Goal: Register for event/course

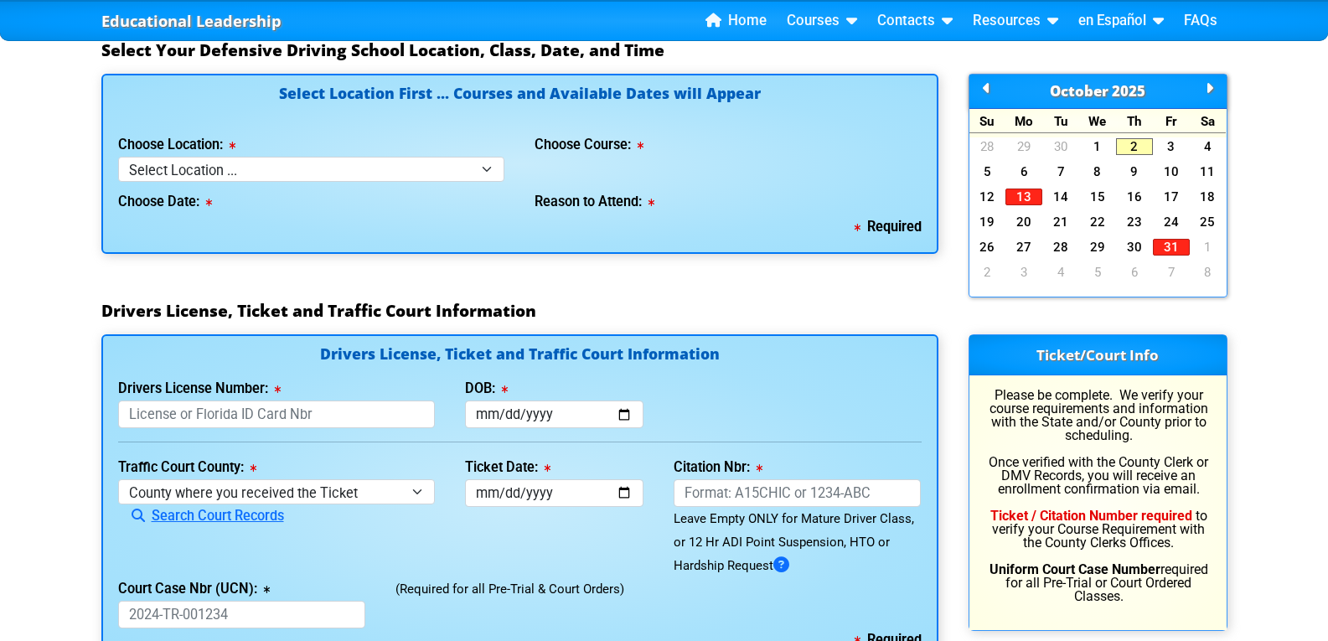
scroll to position [1536, 0]
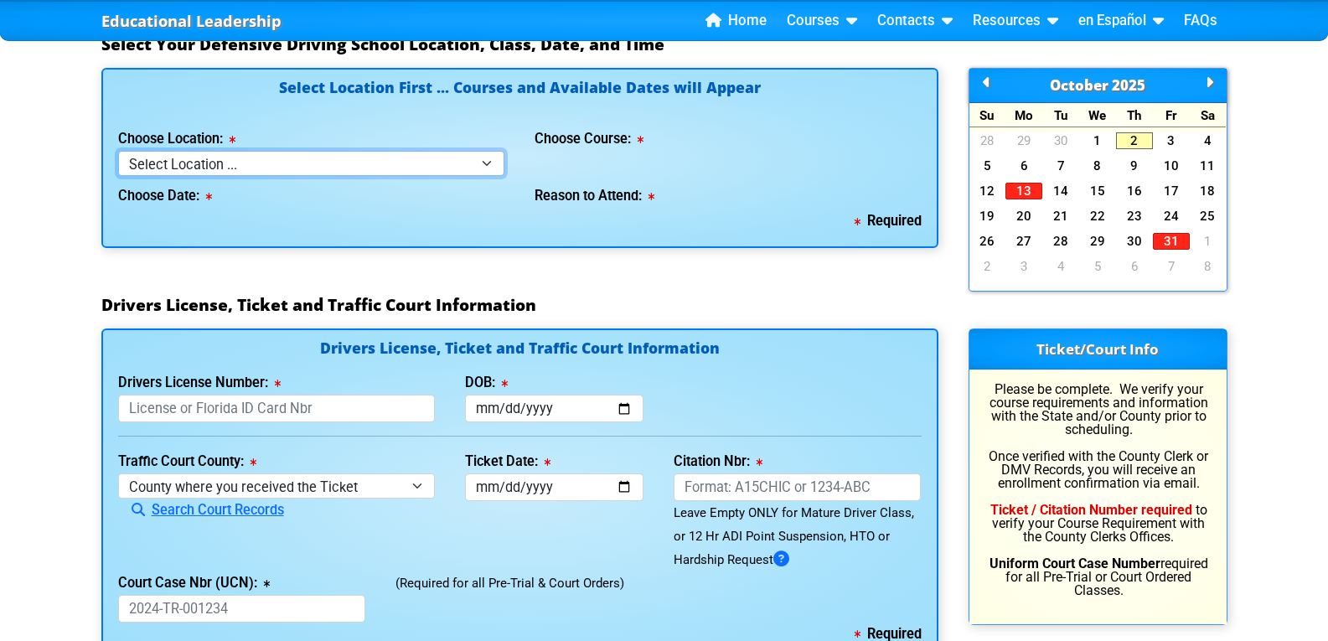
click at [490, 160] on select "Select Location ... Tampa Orlando Kissimmee [GEOGRAPHIC_DATA] - en español [GEO…" at bounding box center [311, 163] width 387 height 24
select select "2"
click at [118, 151] on select "Select Location ... Tampa Orlando Kissimmee [GEOGRAPHIC_DATA] - en español [GEO…" at bounding box center [311, 163] width 387 height 24
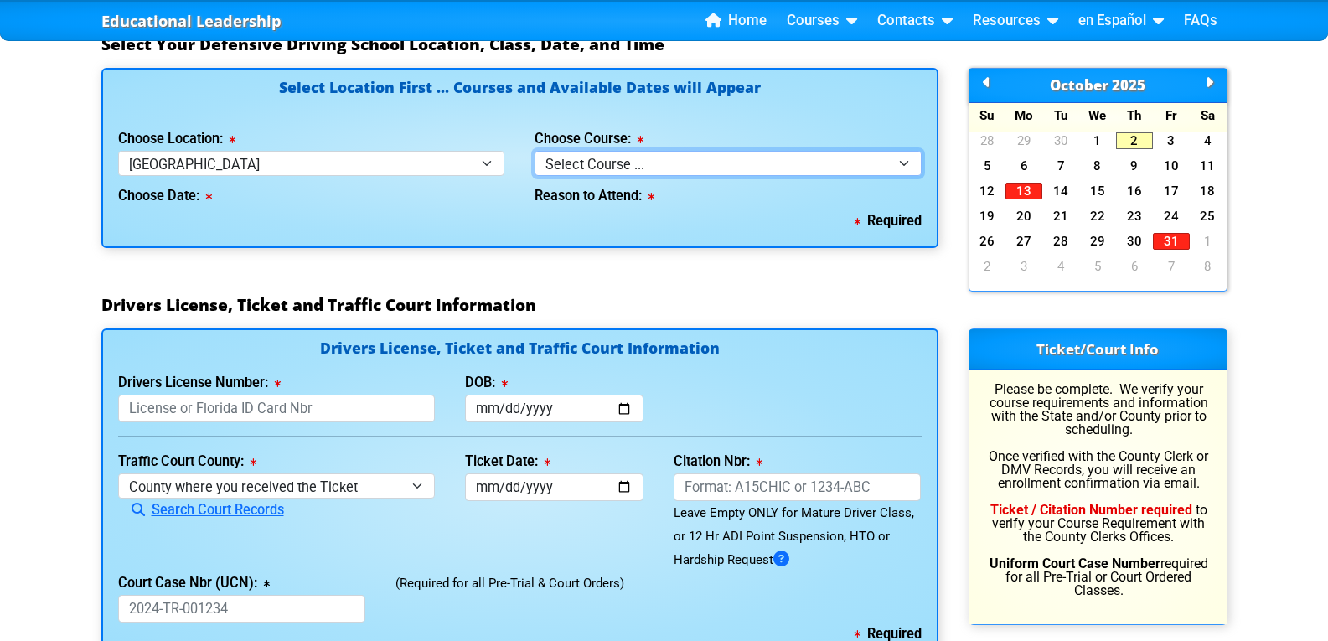
click at [693, 163] on select "Select Course ... 4 Hour BDI Class (Basic Course & TCAC) 4 Hour Under 25 Class …" at bounding box center [727, 163] width 387 height 24
click at [691, 163] on select "Select Course ... 4 Hour BDI Class (Basic Course & TCAC) 4 Hour Under 25 Class …" at bounding box center [727, 163] width 387 height 24
select select "5"
click at [534, 151] on select "Select Course ... 4 Hour BDI Class (Basic Course & TCAC) 4 Hour Under 25 Class …" at bounding box center [727, 163] width 387 height 24
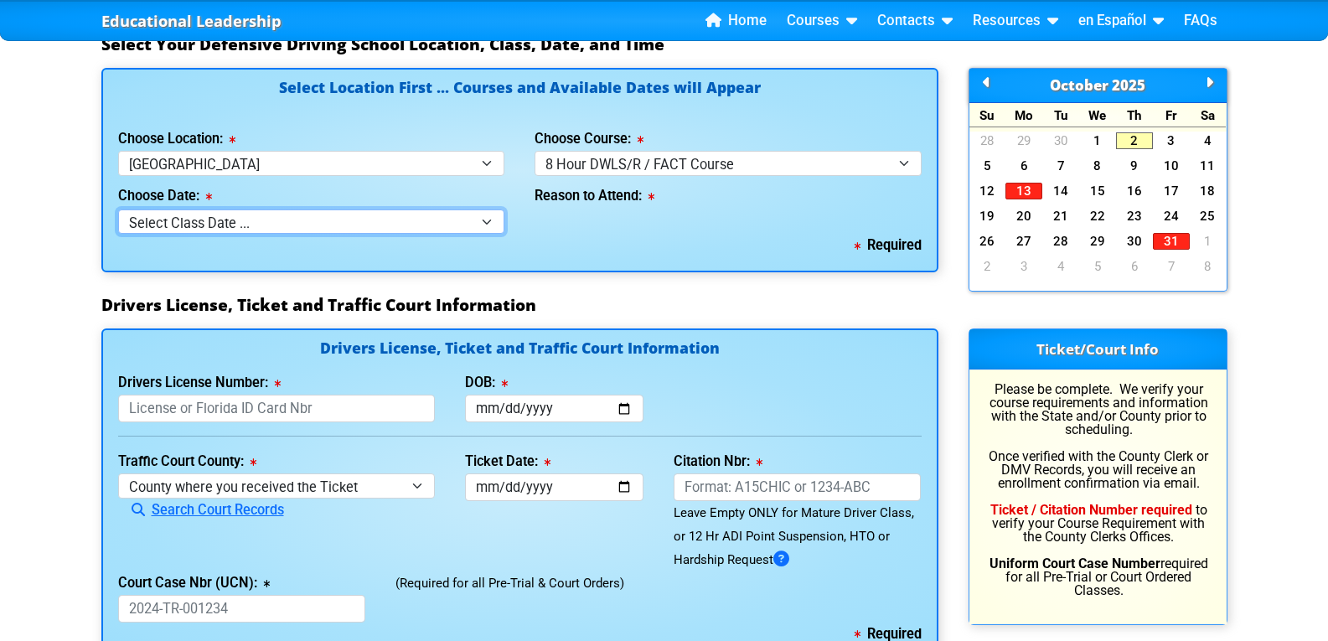
click at [480, 213] on select "Select Class Date ... [DATE] -- ([DATE] from 8:30am-5:30pm) [DATE] -- ([DATE] f…" at bounding box center [311, 221] width 387 height 24
click at [485, 221] on select "Select Class Date ... [DATE] -- ([DATE] from 8:30am-5:30pm) [DATE] -- ([DATE] f…" at bounding box center [311, 221] width 387 height 24
select select "[DATE], 6"
click at [118, 209] on select "Select Class Date ... [DATE] -- ([DATE] from 8:30am-5:30pm) [DATE] -- ([DATE] f…" at bounding box center [311, 221] width 387 height 24
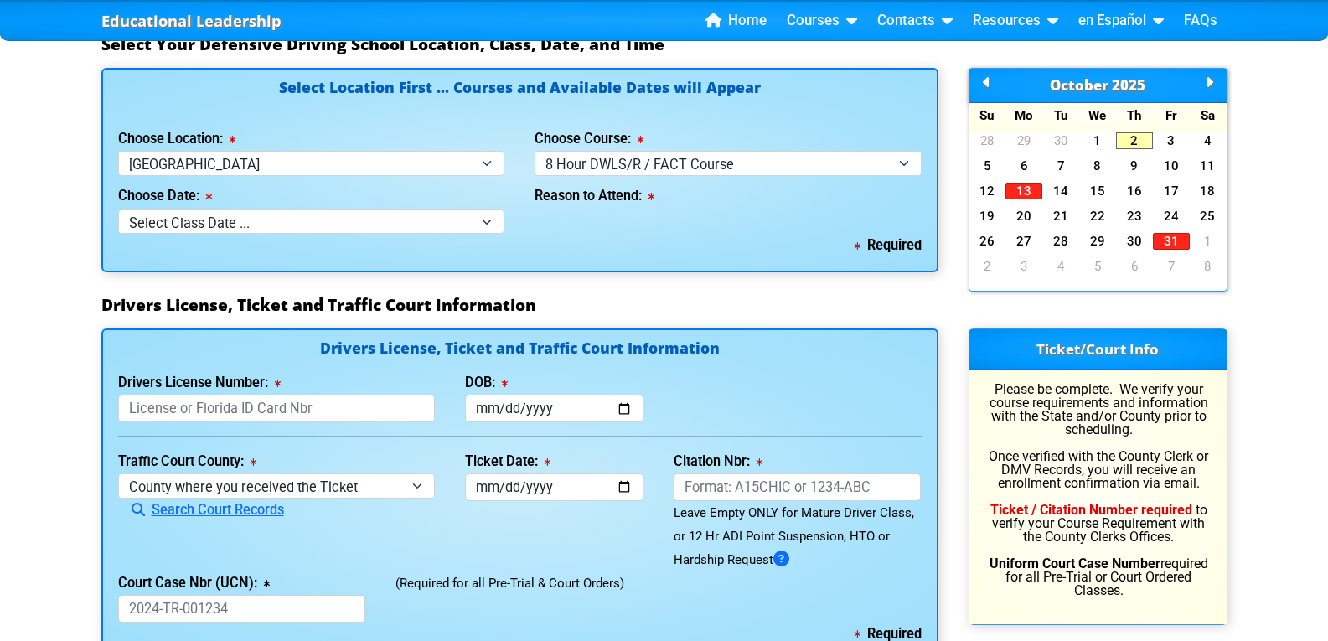
click at [248, 266] on div "Select Location First ... Courses and Available Dates will Appear Choose Locati…" at bounding box center [519, 170] width 837 height 205
click at [683, 218] on select "Select why you need to take class ... Court Order for Driving on Suspended Lice…" at bounding box center [727, 221] width 387 height 24
select select "8 Hour DWLS/R - Court Ordered"
click at [534, 209] on select "Select why you need to take class ... Court Order for Driving on Suspended Lice…" at bounding box center [727, 221] width 387 height 24
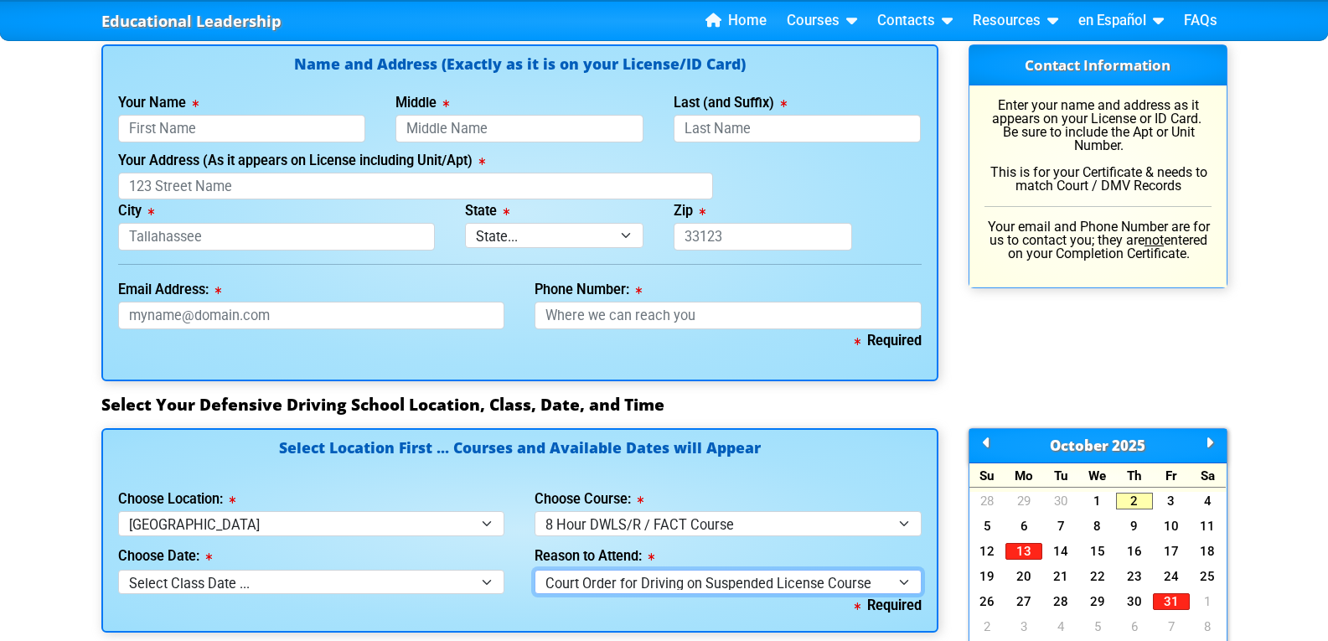
scroll to position [1117, 0]
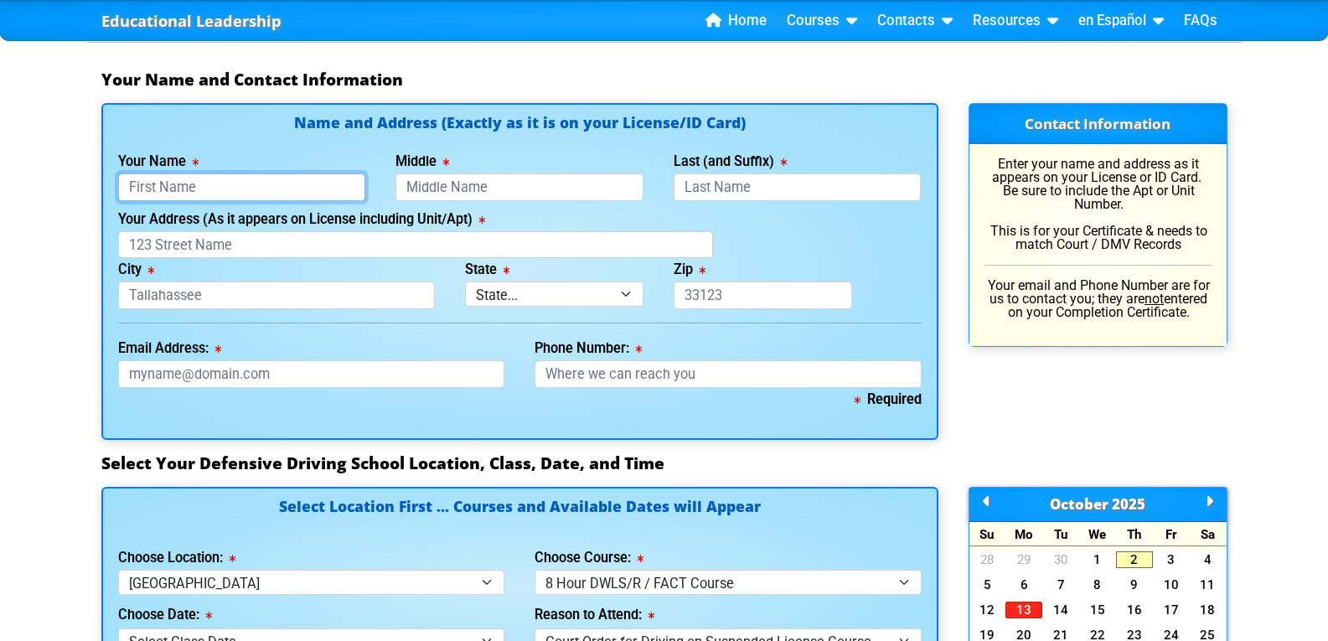
click at [176, 187] on input "Your Name" at bounding box center [242, 187] width 248 height 28
type input "[PERSON_NAME]"
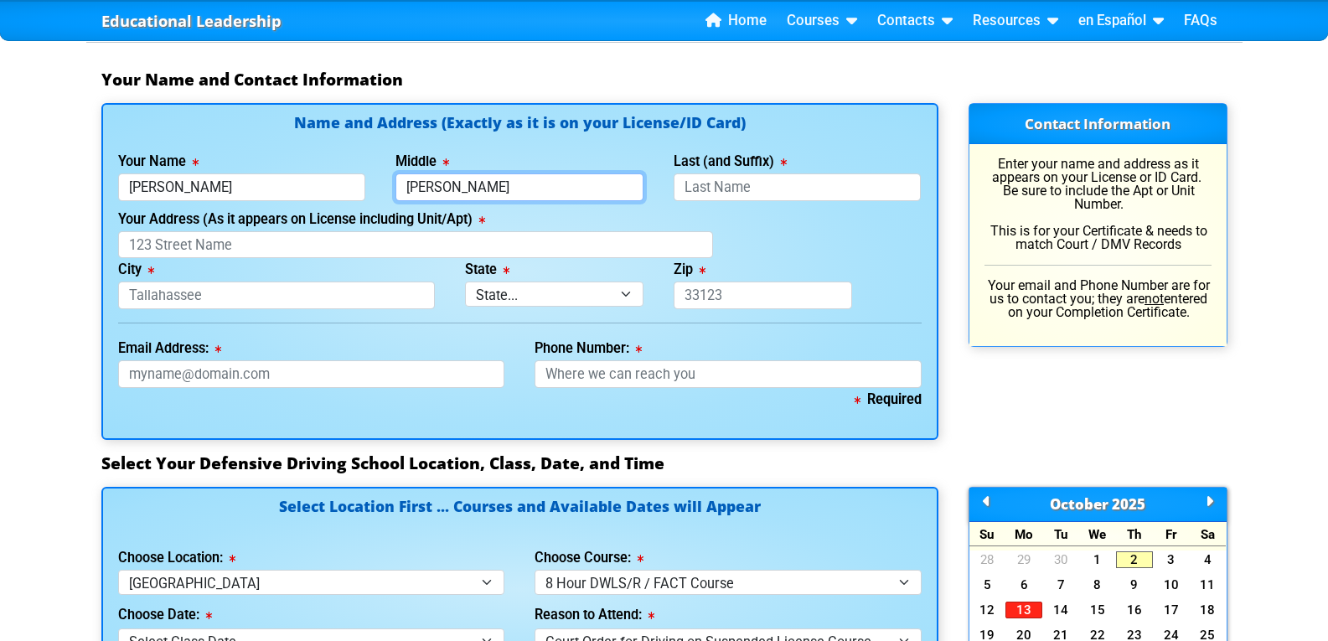
type input "[PERSON_NAME]"
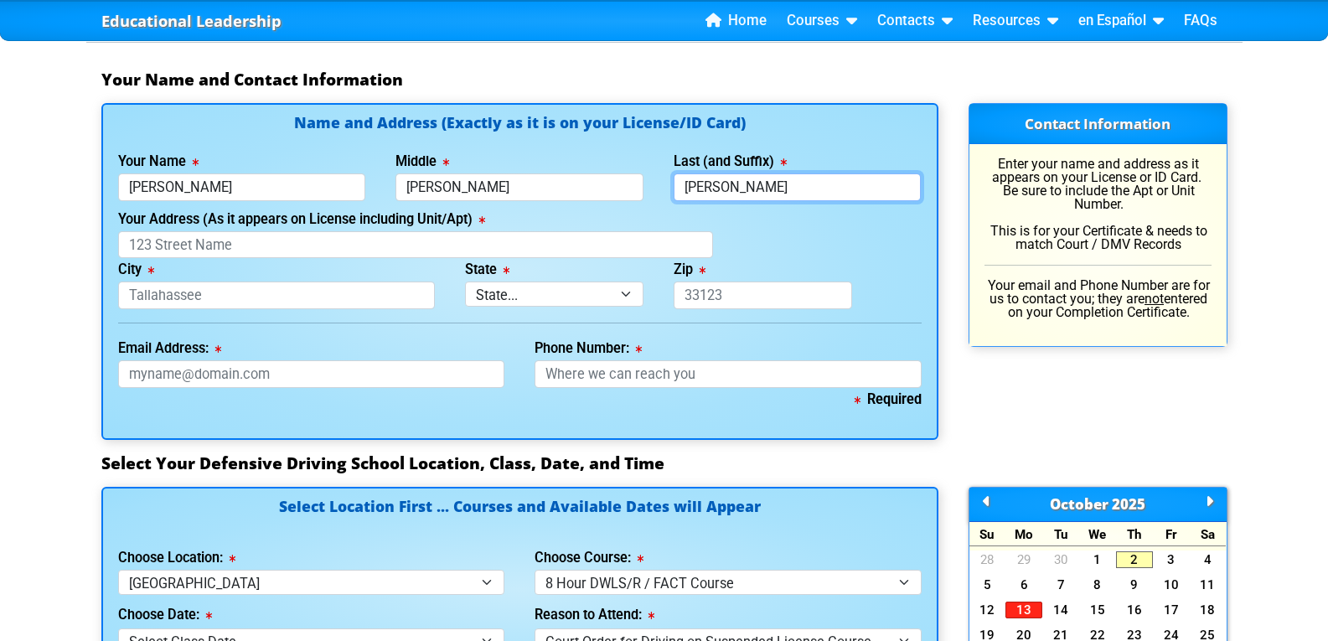
type input "[PERSON_NAME]"
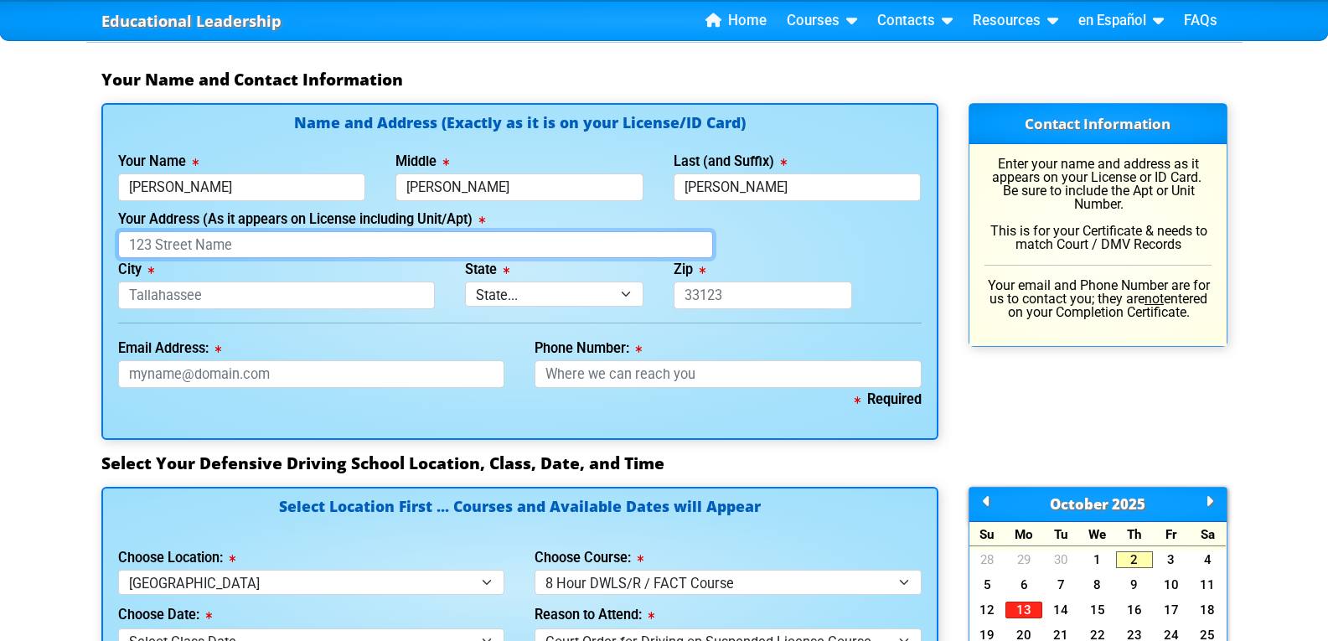
click at [171, 245] on input "Your Address (As it appears on License including Unit/Apt)" at bounding box center [415, 245] width 595 height 28
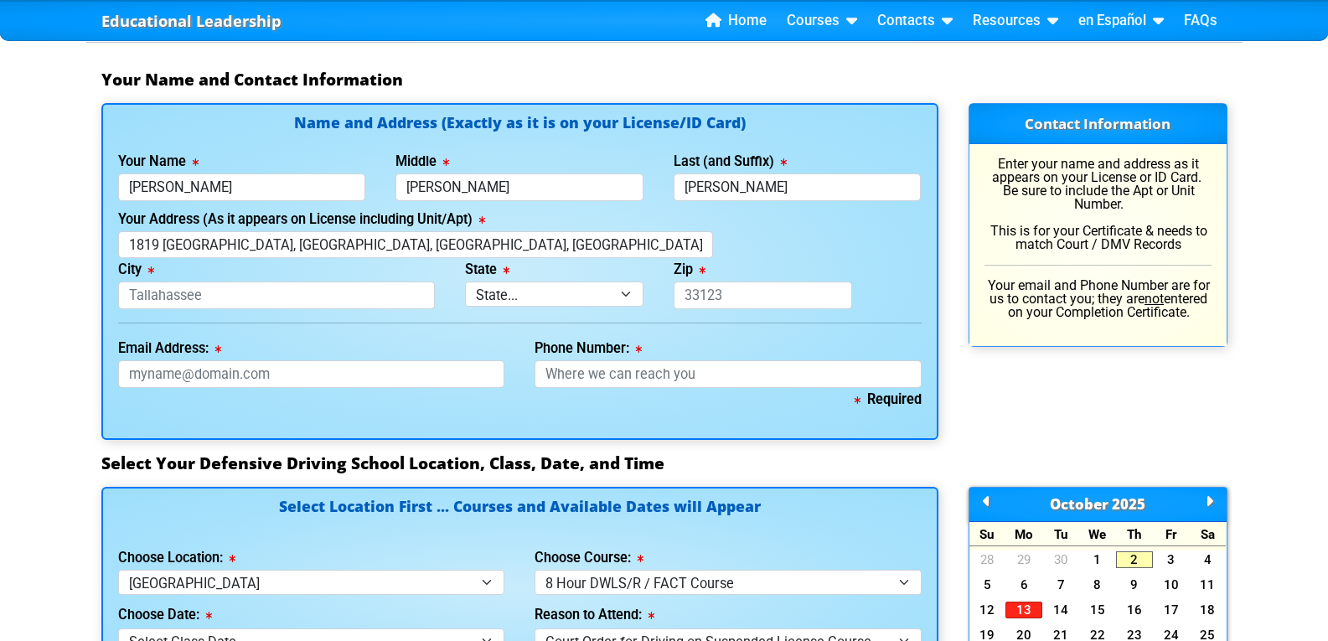
type input "1819 Valley Creek Court"
type input "Orlando"
select select "{"fullName":"[US_STATE]","abbreviation":"FL","uniqueId":"1d559909-6cf0-4a4d-848…"
type input "32825"
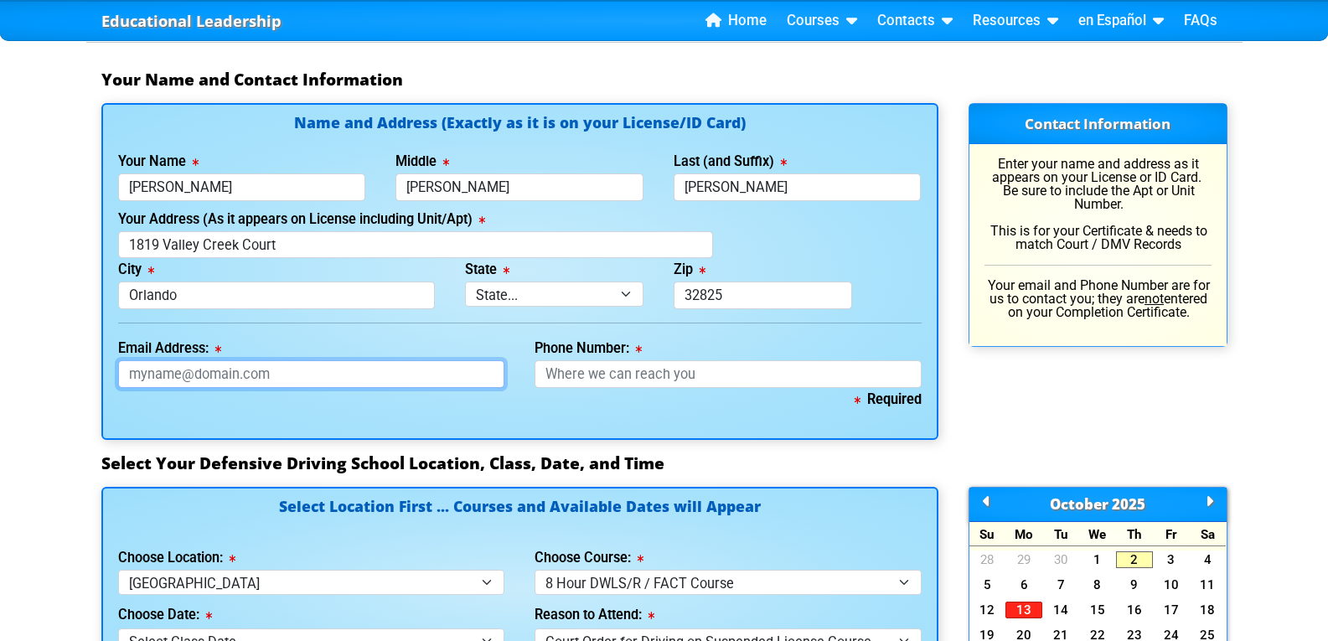
click at [128, 375] on input "Email Address:" at bounding box center [311, 374] width 387 height 28
type input "[EMAIL_ADDRESS][DOMAIN_NAME]"
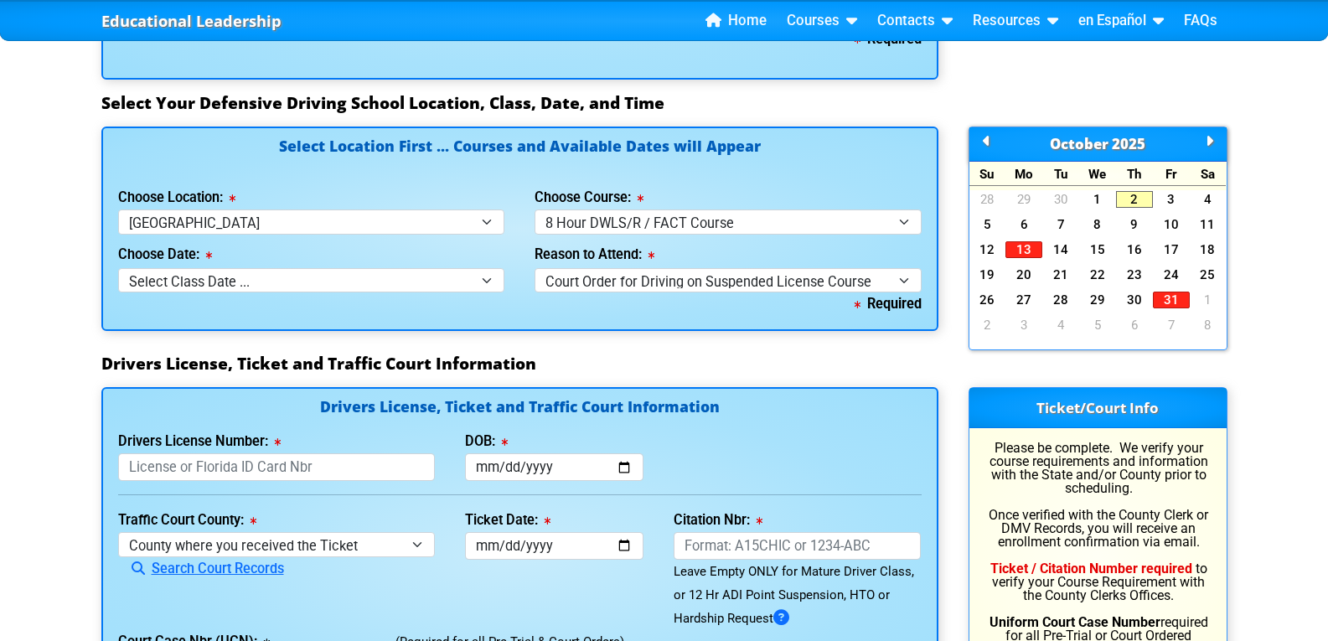
scroll to position [1536, 0]
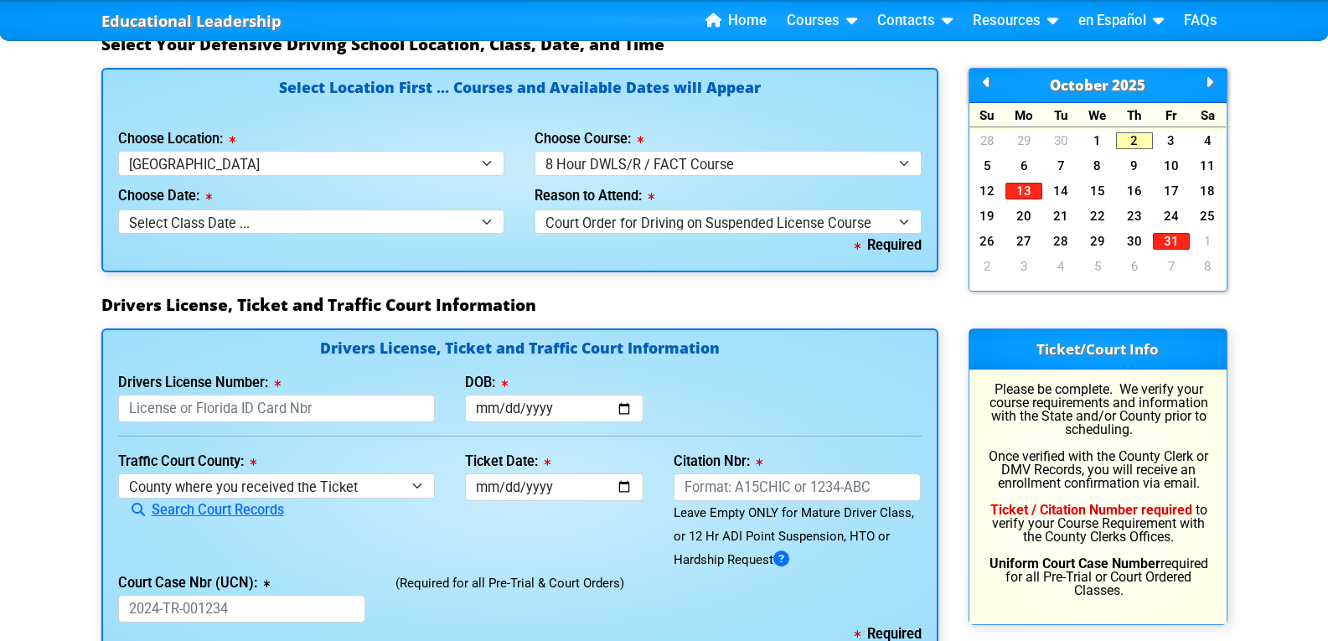
type input "[PHONE_NUMBER]"
click at [143, 409] on input "Drivers License Number:" at bounding box center [276, 409] width 317 height 28
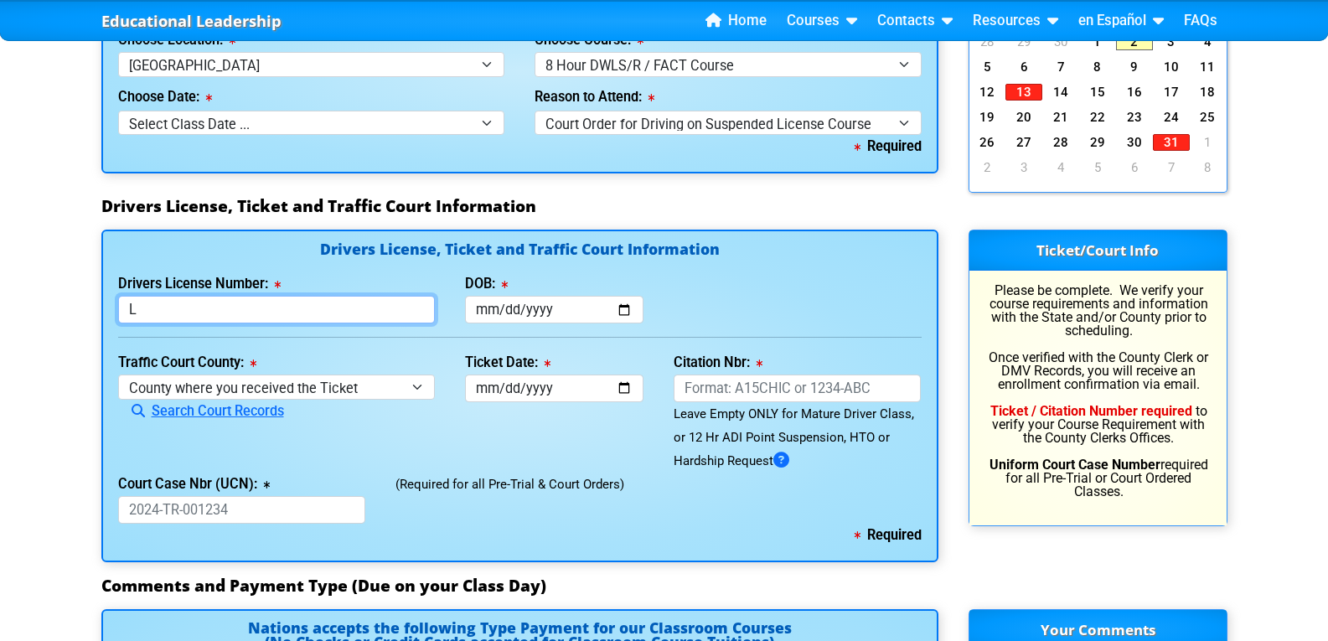
scroll to position [1675, 0]
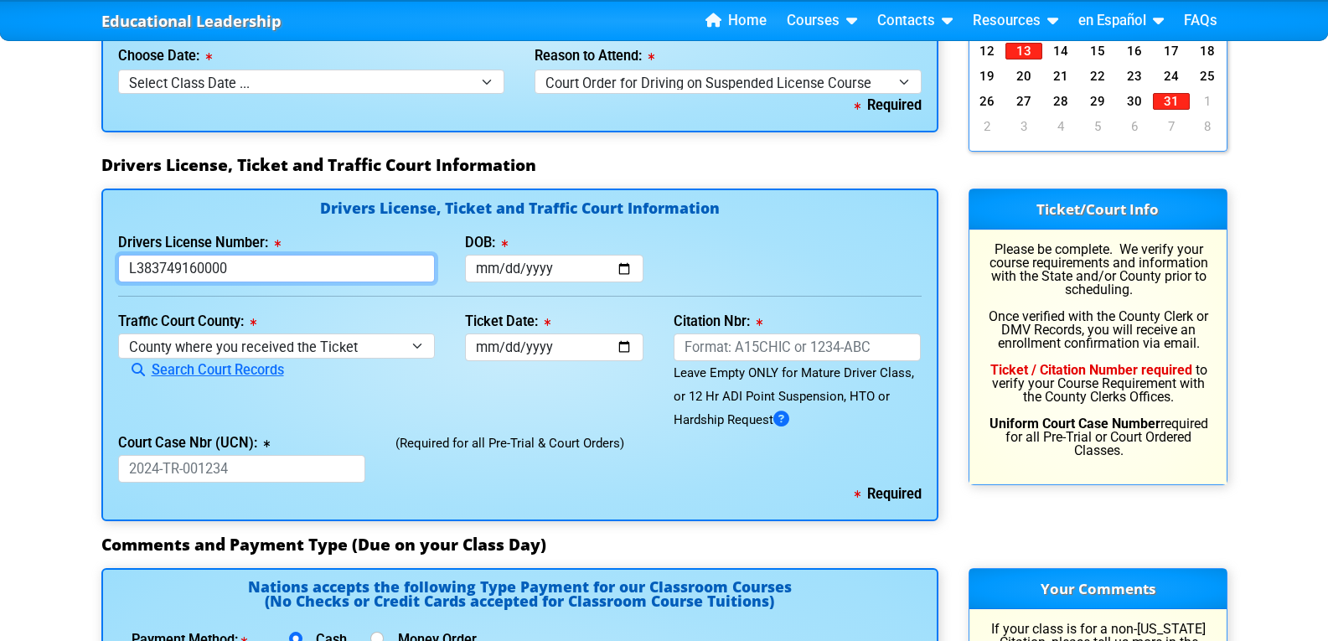
type input "L383749160000"
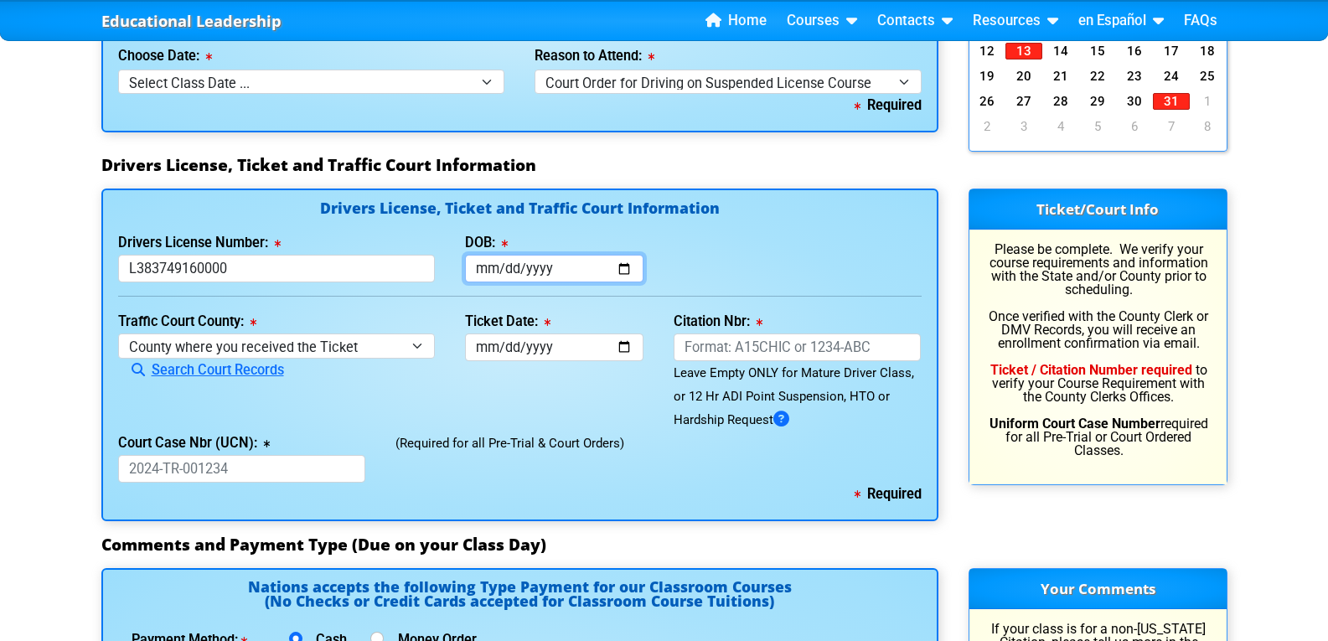
click at [486, 258] on input "DOB:" at bounding box center [554, 269] width 178 height 28
type input "[DATE]"
click at [741, 248] on div "Drivers License Number: [DRIVERS_LICENSE_NUMBER] DOB: [DATE]" at bounding box center [520, 256] width 834 height 51
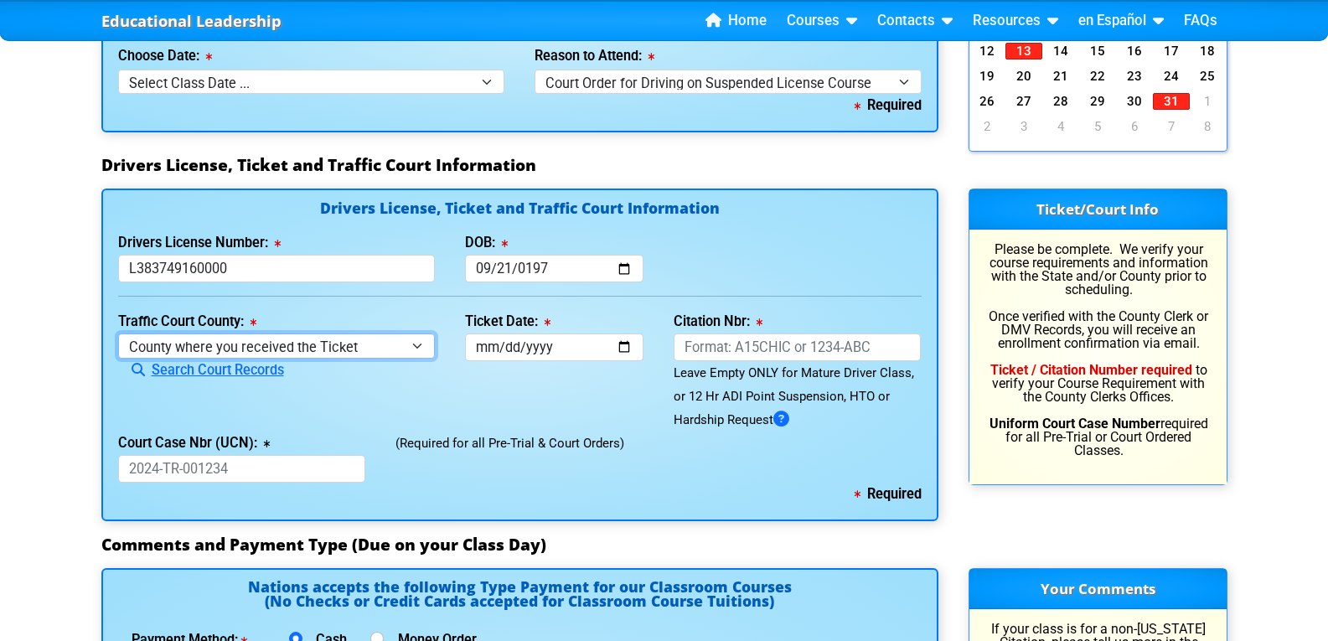
click at [420, 341] on select "County where you received the Ticket Out of State Out of State - [US_STATE] Out…" at bounding box center [276, 345] width 317 height 24
select select "{"countyName":"Seminole","state":"[US_STATE]","uniqueId":"f38cefbe-70d3-435f-bf…"
click at [118, 333] on select "County where you received the Ticket Out of State Out of State - [US_STATE] Out…" at bounding box center [276, 345] width 317 height 24
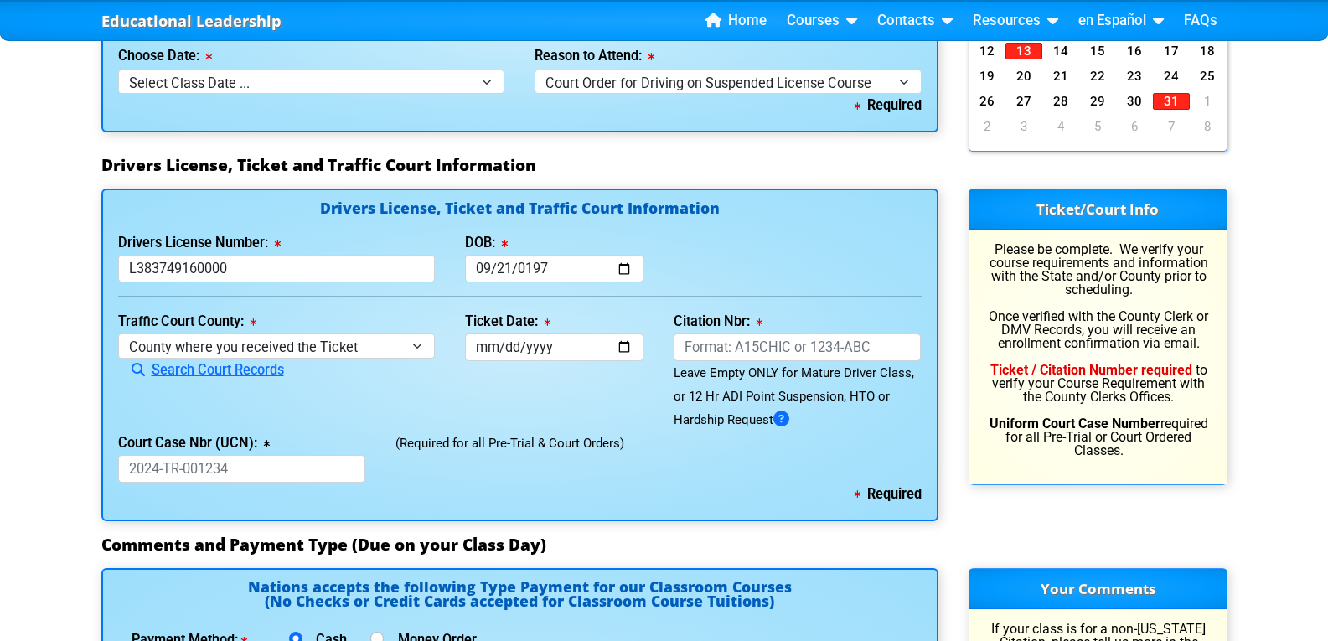
click at [233, 96] on div "Required" at bounding box center [519, 105] width 803 height 23
click at [485, 346] on input "Ticket Date:" at bounding box center [554, 347] width 178 height 28
click at [684, 344] on input "Citation Nbr:" at bounding box center [798, 347] width 248 height 28
type input "AHDO1NE"
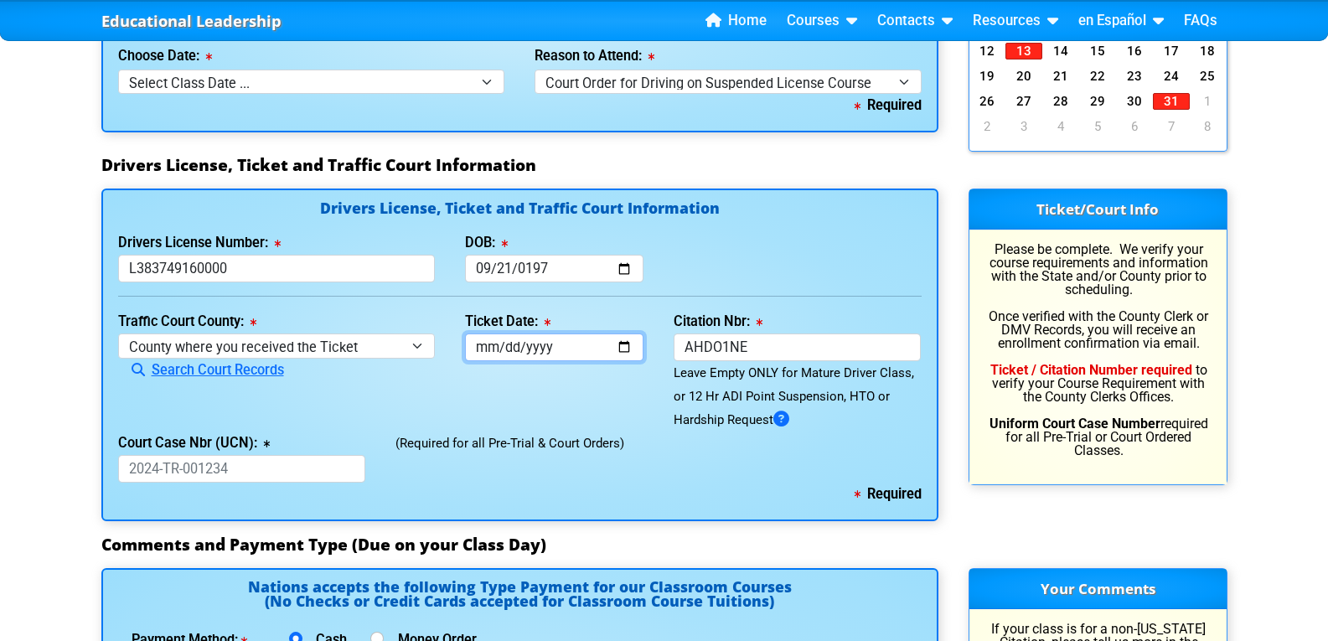
click at [486, 350] on input "Ticket Date:" at bounding box center [554, 347] width 178 height 28
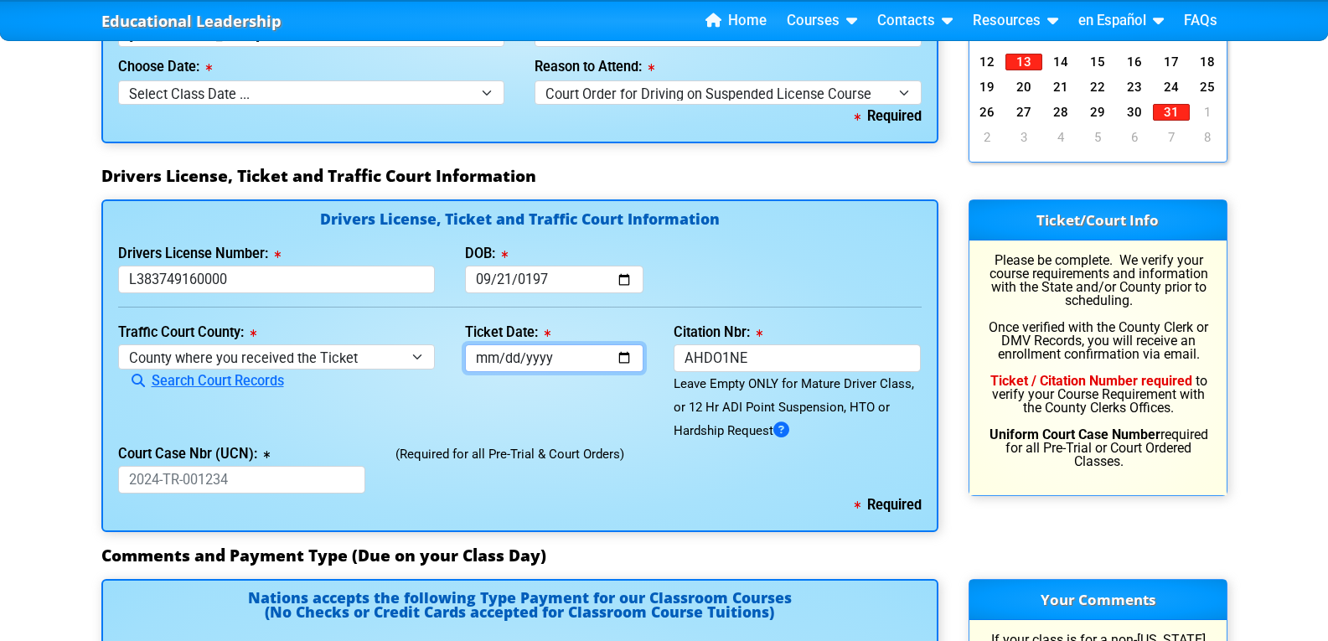
scroll to position [1536, 0]
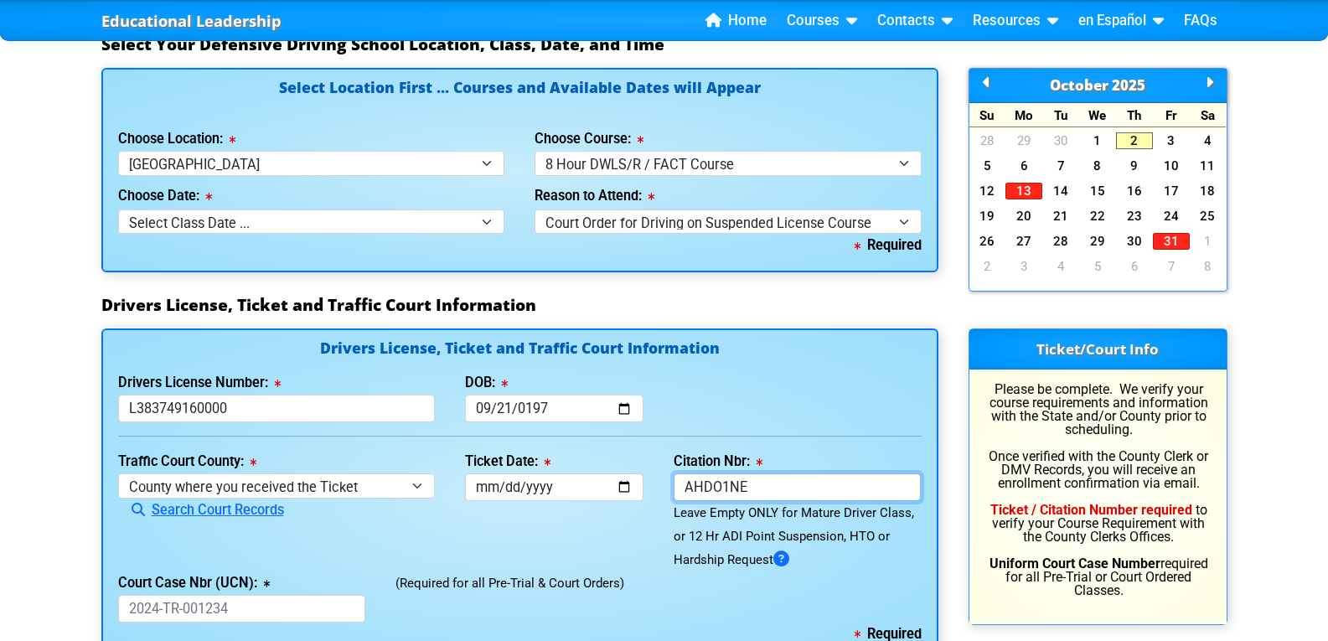
drag, startPoint x: 750, startPoint y: 483, endPoint x: 676, endPoint y: 492, distance: 74.2
click at [732, 484] on input "AHDO1NE" at bounding box center [798, 487] width 248 height 28
drag, startPoint x: 676, startPoint y: 492, endPoint x: 652, endPoint y: 495, distance: 24.5
click at [652, 495] on div "Traffic Court County: [GEOGRAPHIC_DATA] where you received the Ticket Out of St…" at bounding box center [520, 510] width 834 height 121
click at [762, 481] on input "AHDO1NE" at bounding box center [798, 487] width 248 height 28
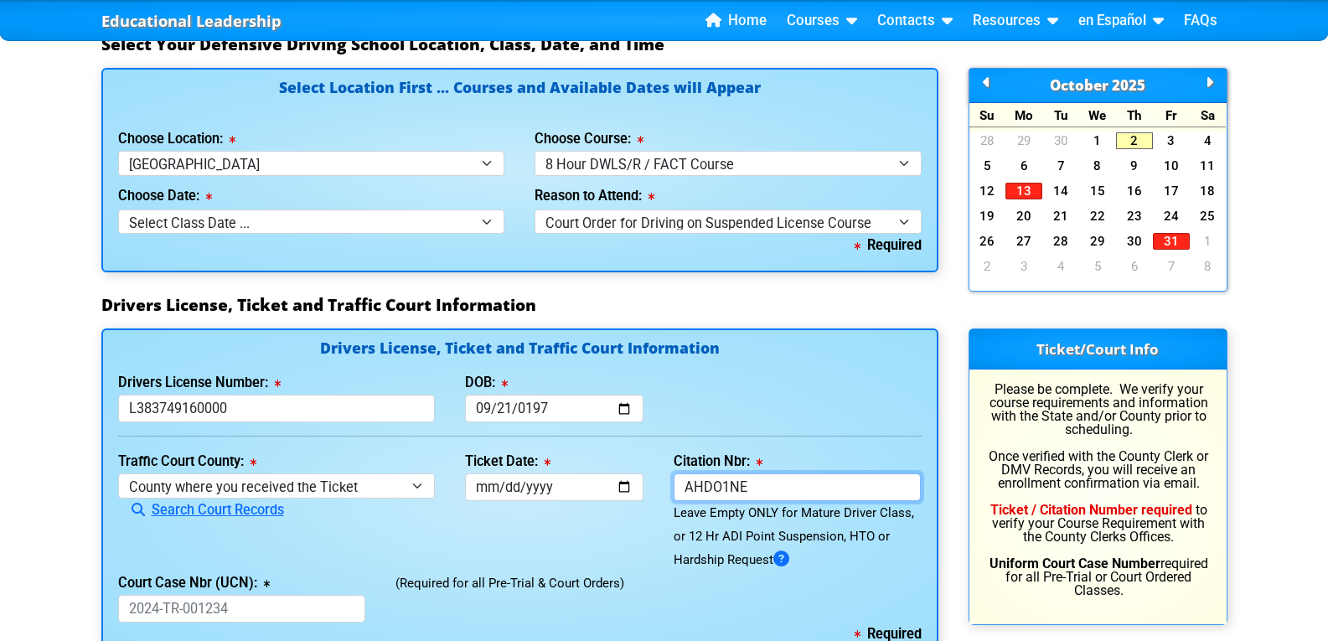
drag, startPoint x: 766, startPoint y: 475, endPoint x: 495, endPoint y: 467, distance: 270.7
click at [495, 467] on div "Traffic Court County: [GEOGRAPHIC_DATA] where you received the Ticket Out of St…" at bounding box center [520, 510] width 834 height 121
click at [772, 119] on div "Select Location First ... Courses and Available Dates will Appear Choose Locati…" at bounding box center [519, 170] width 837 height 205
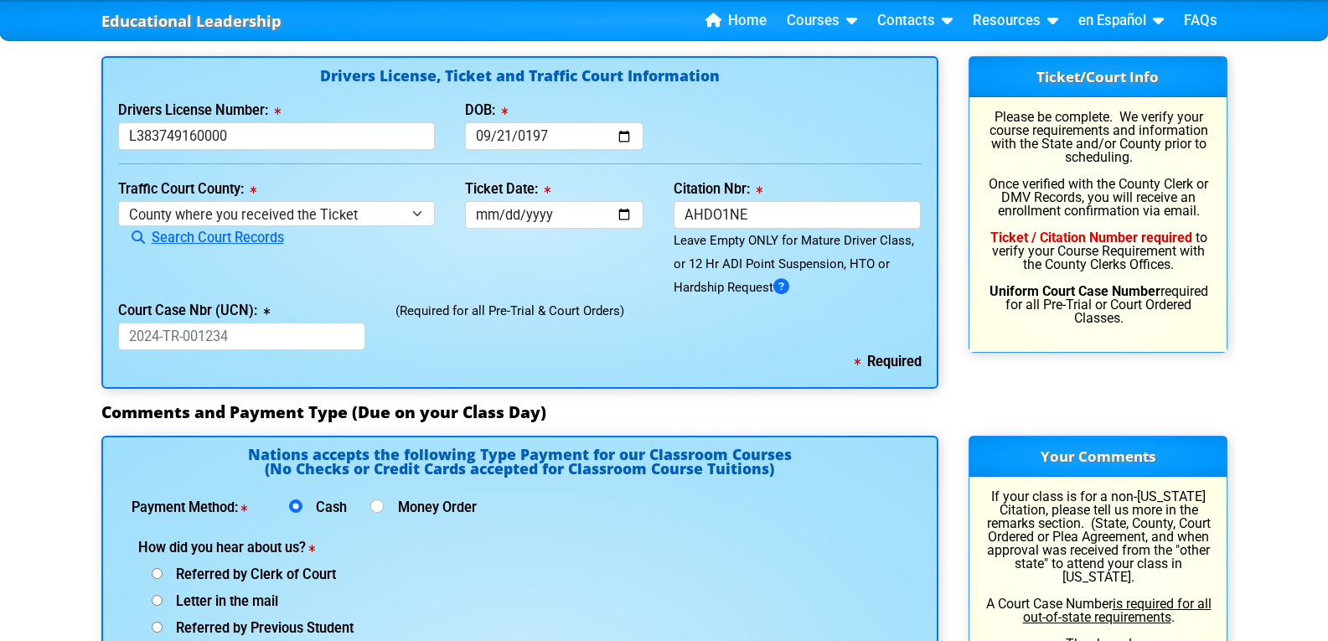
scroll to position [1815, 0]
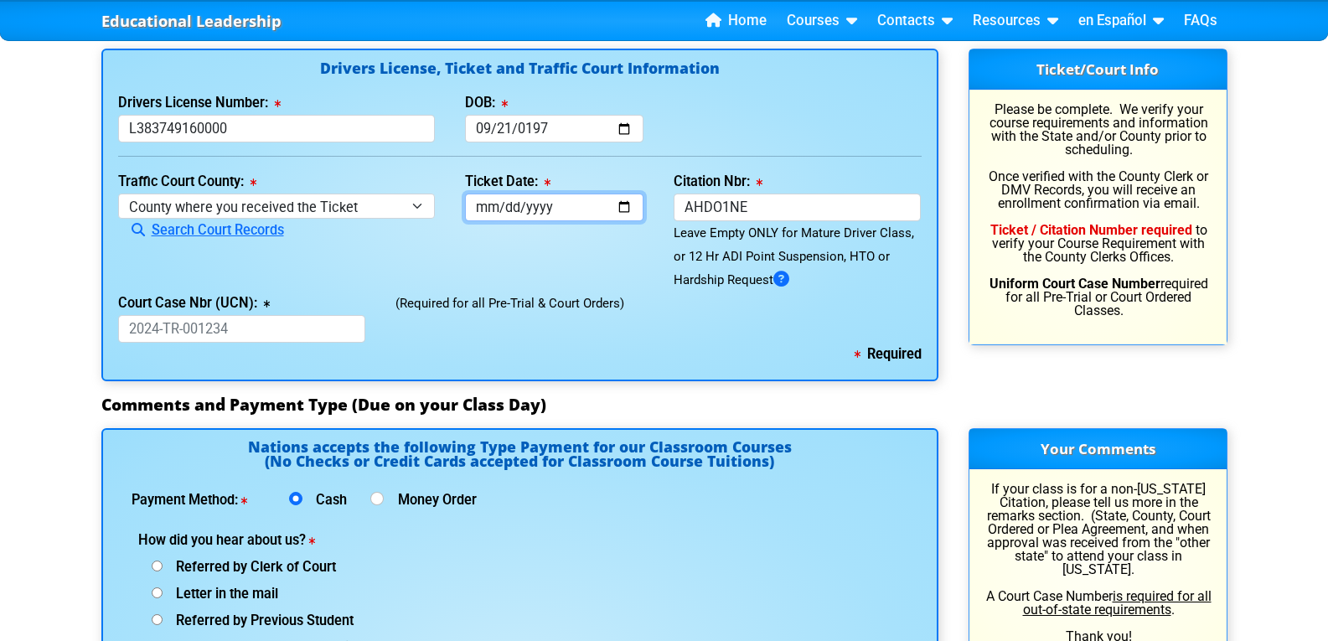
click at [494, 211] on input "Ticket Date:" at bounding box center [554, 208] width 178 height 28
type input "[DATE]"
click at [576, 271] on div "Ticket Date: [DATE]" at bounding box center [554, 230] width 209 height 121
click at [177, 328] on input "Court Case Nbr (UCN):" at bounding box center [242, 329] width 248 height 28
paste input "2023CT003260A"
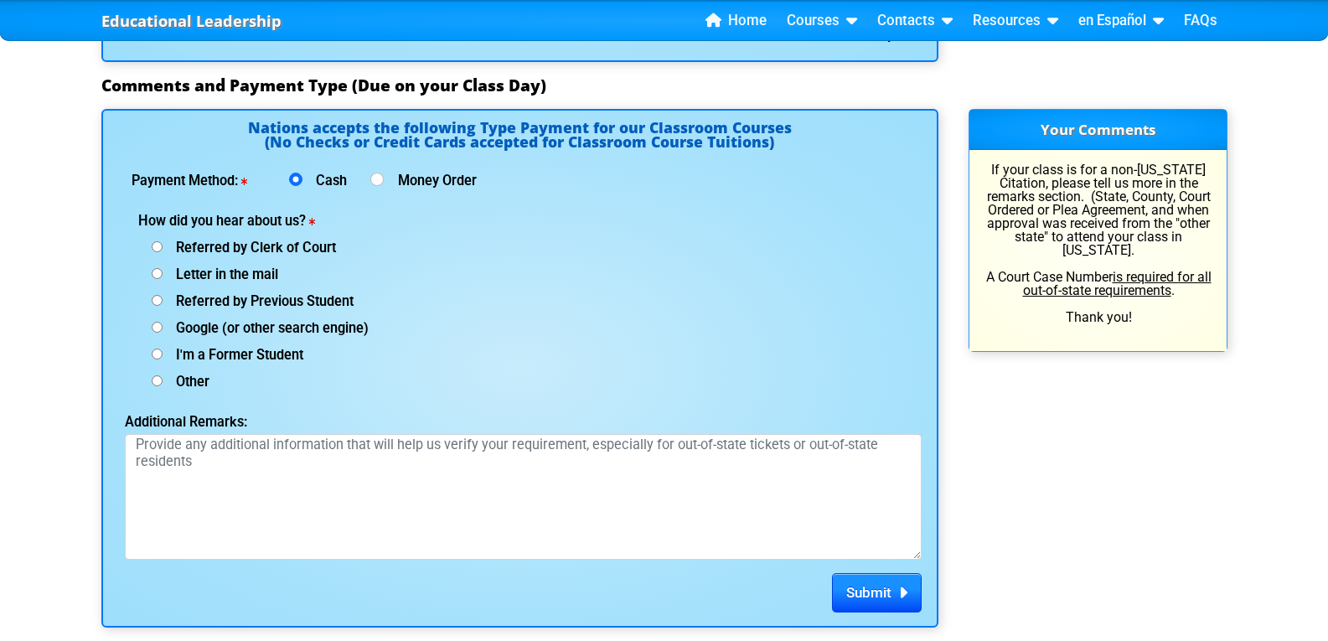
scroll to position [2094, 0]
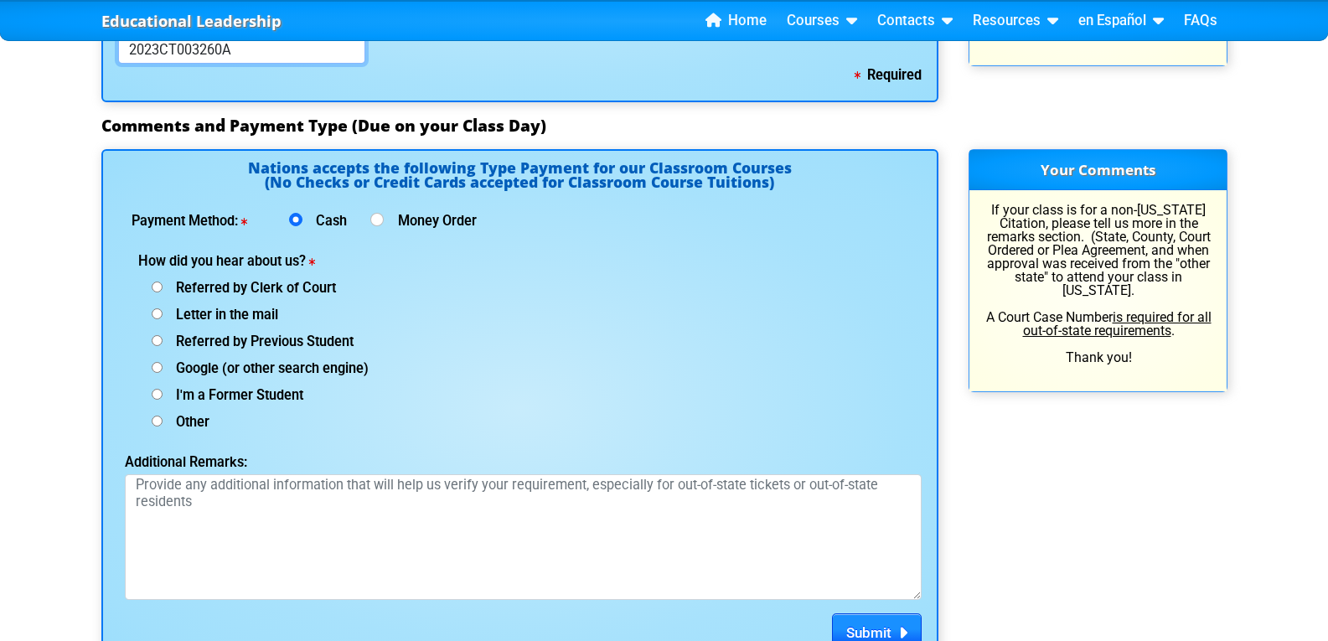
type input "2023CT003260A"
click at [156, 369] on input "Google (or other search engine)" at bounding box center [157, 367] width 11 height 11
radio input "true"
click at [147, 493] on textarea "Additional Remarks:" at bounding box center [523, 537] width 797 height 126
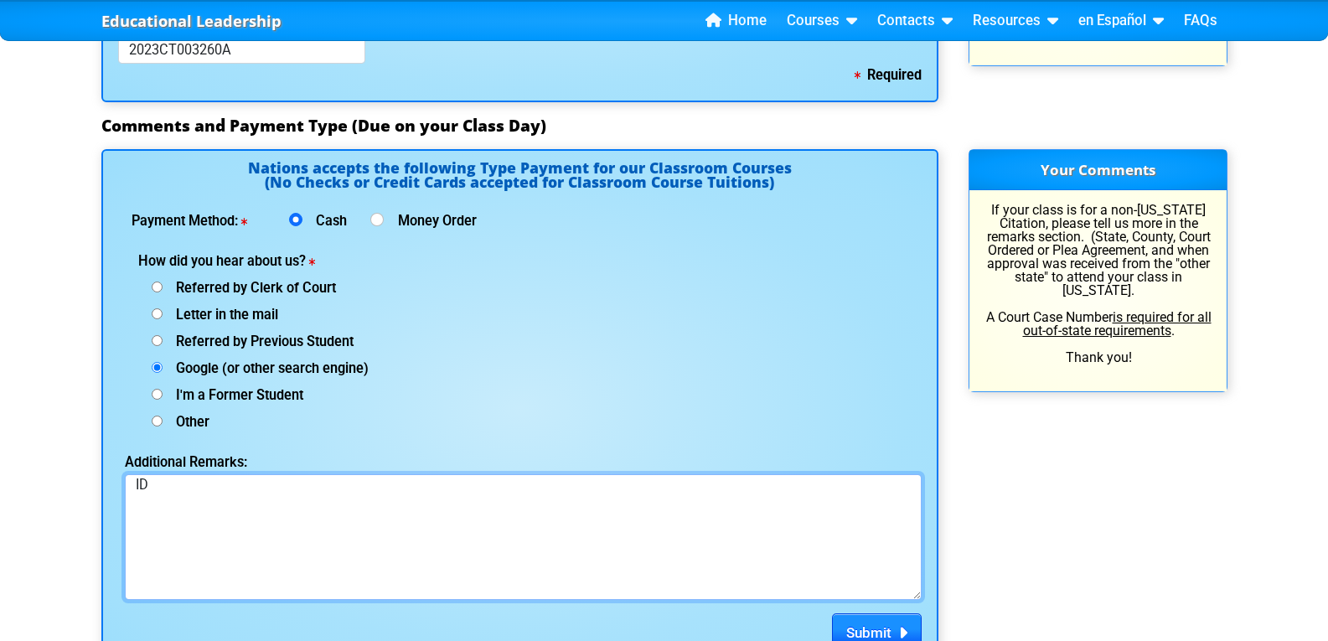
type textarea "I"
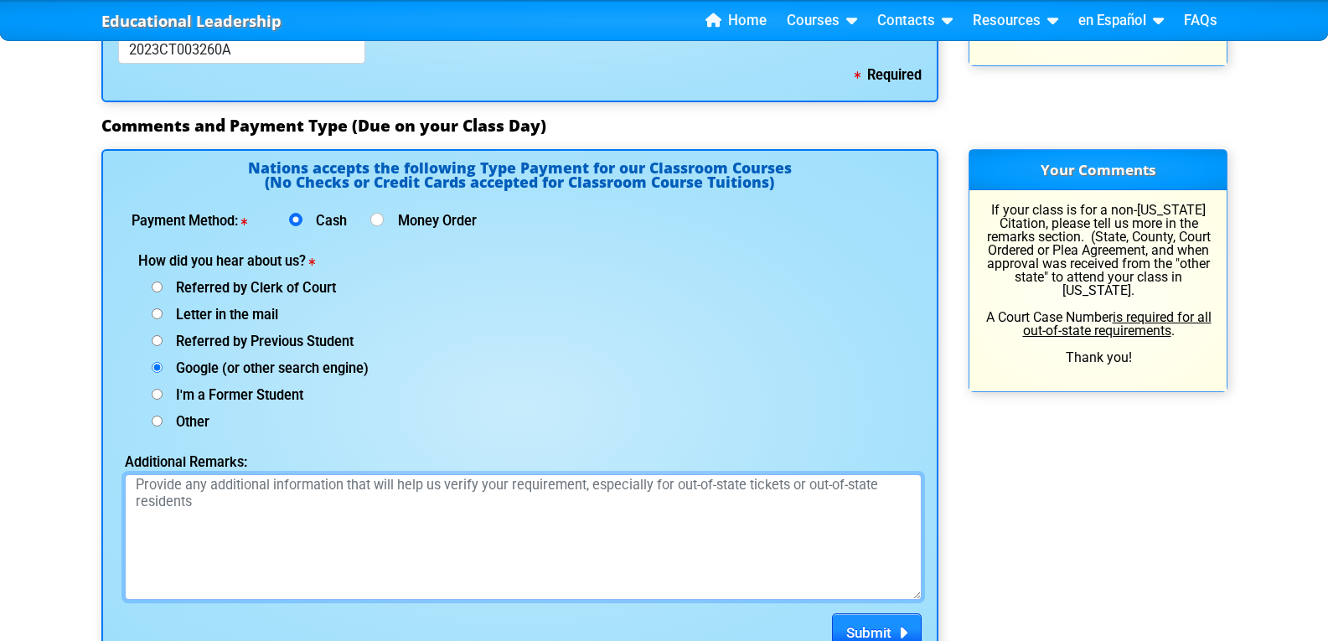
scroll to position [2490, 0]
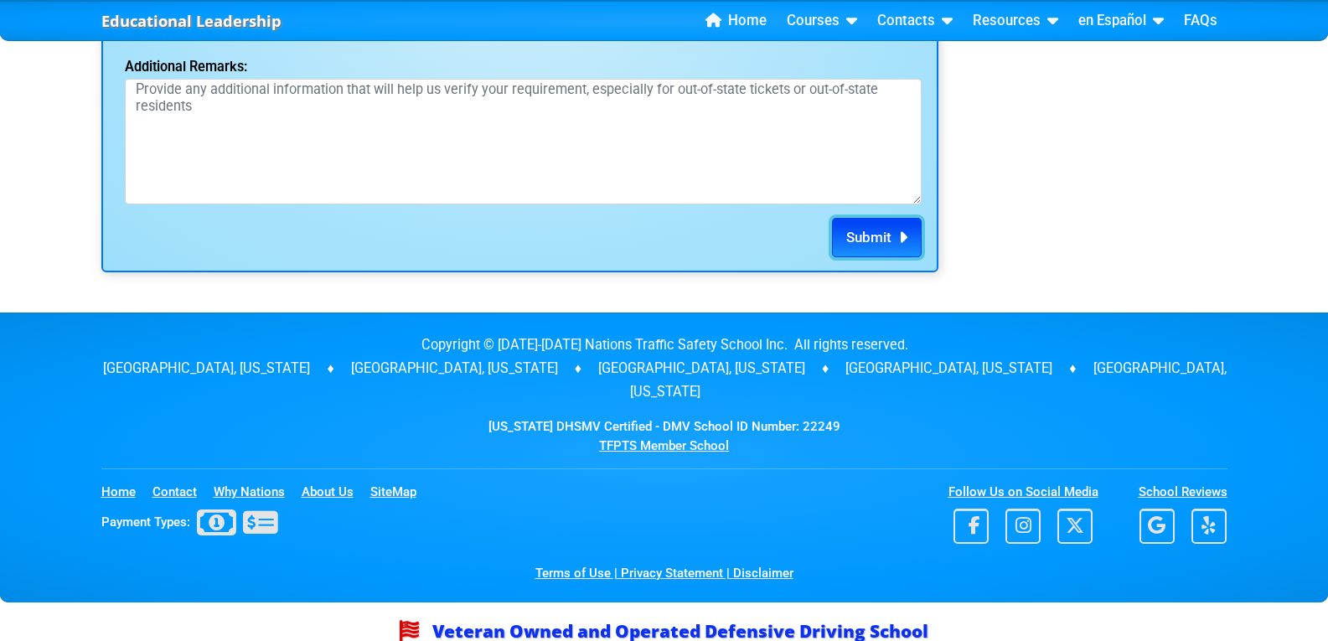
click at [872, 235] on span "Submit" at bounding box center [868, 237] width 45 height 17
